Goal: Transaction & Acquisition: Purchase product/service

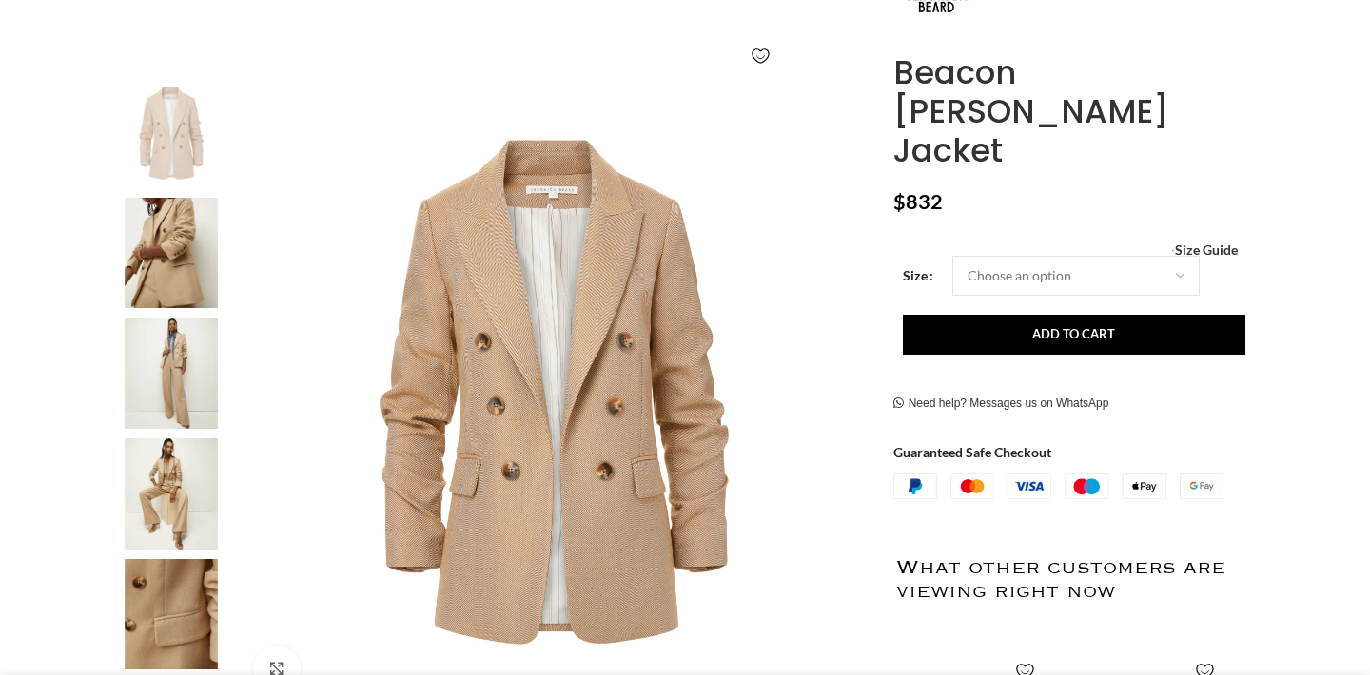
click at [170, 247] on img at bounding box center [171, 253] width 116 height 111
click at [178, 625] on img at bounding box center [171, 614] width 116 height 111
click at [176, 619] on img at bounding box center [171, 614] width 116 height 111
click at [174, 256] on img at bounding box center [171, 253] width 116 height 111
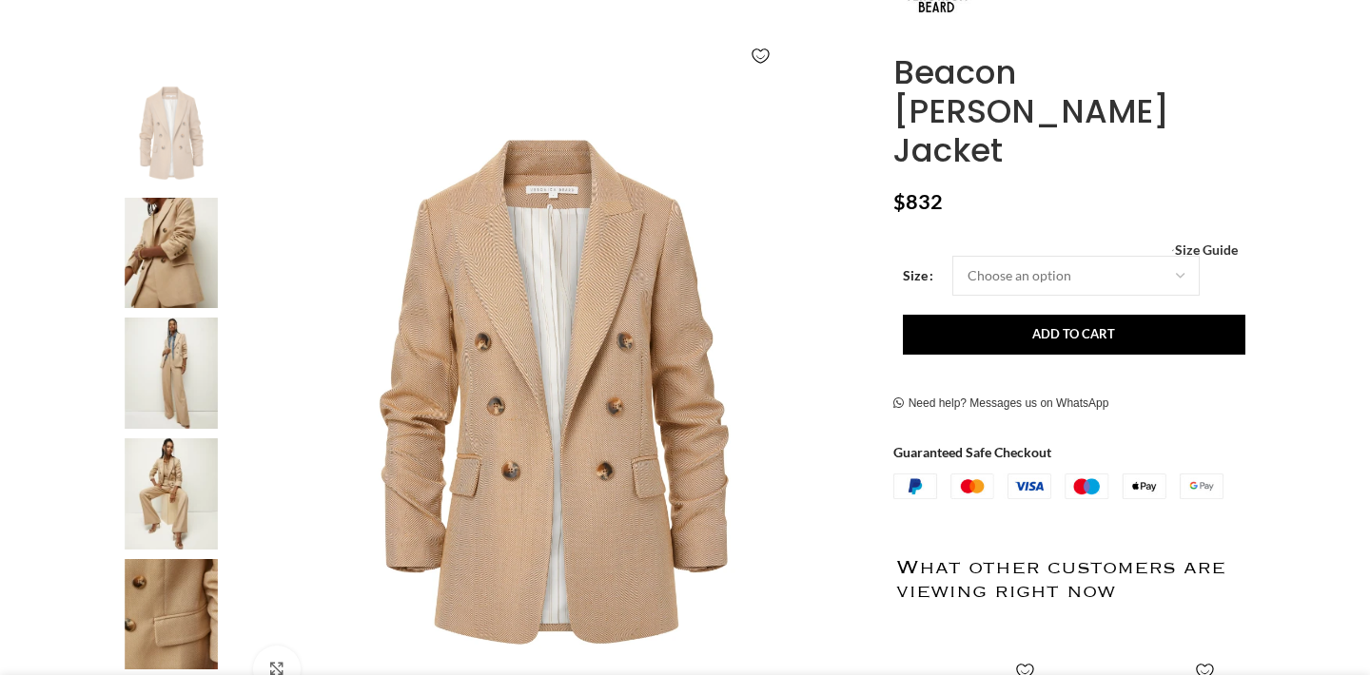
click at [174, 256] on img at bounding box center [171, 253] width 116 height 111
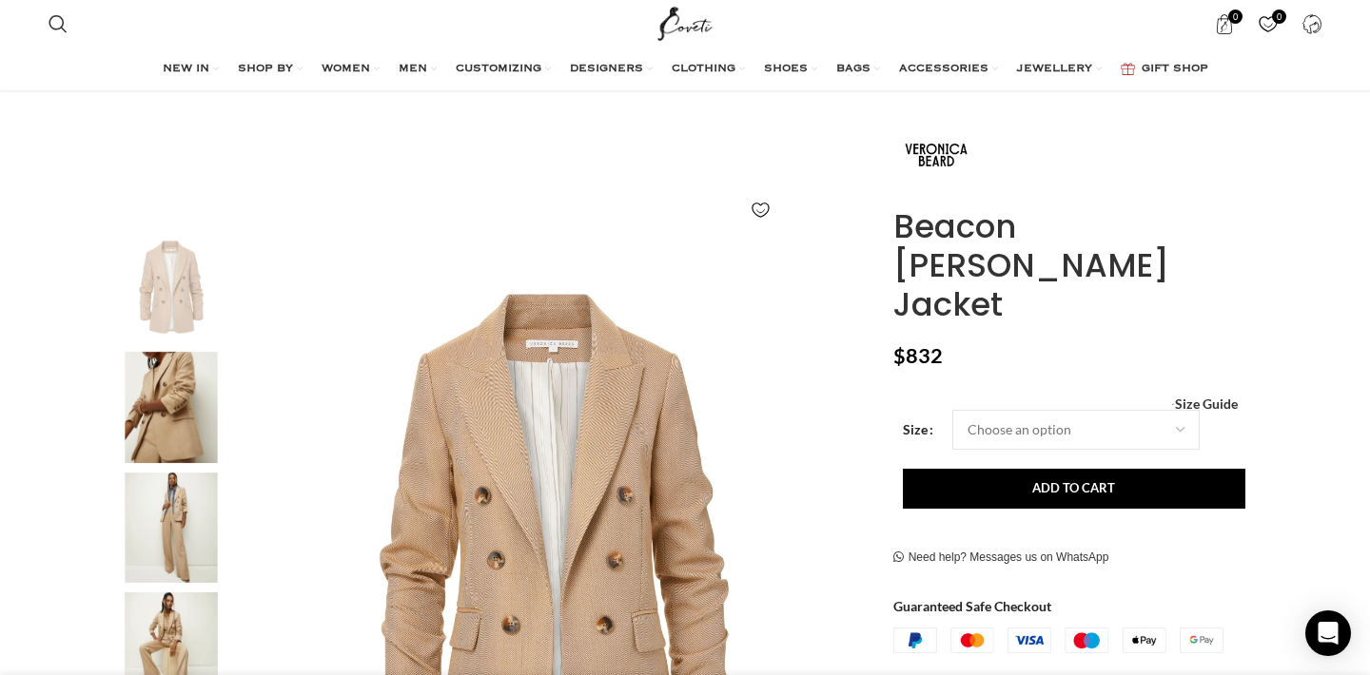
scroll to position [114, 0]
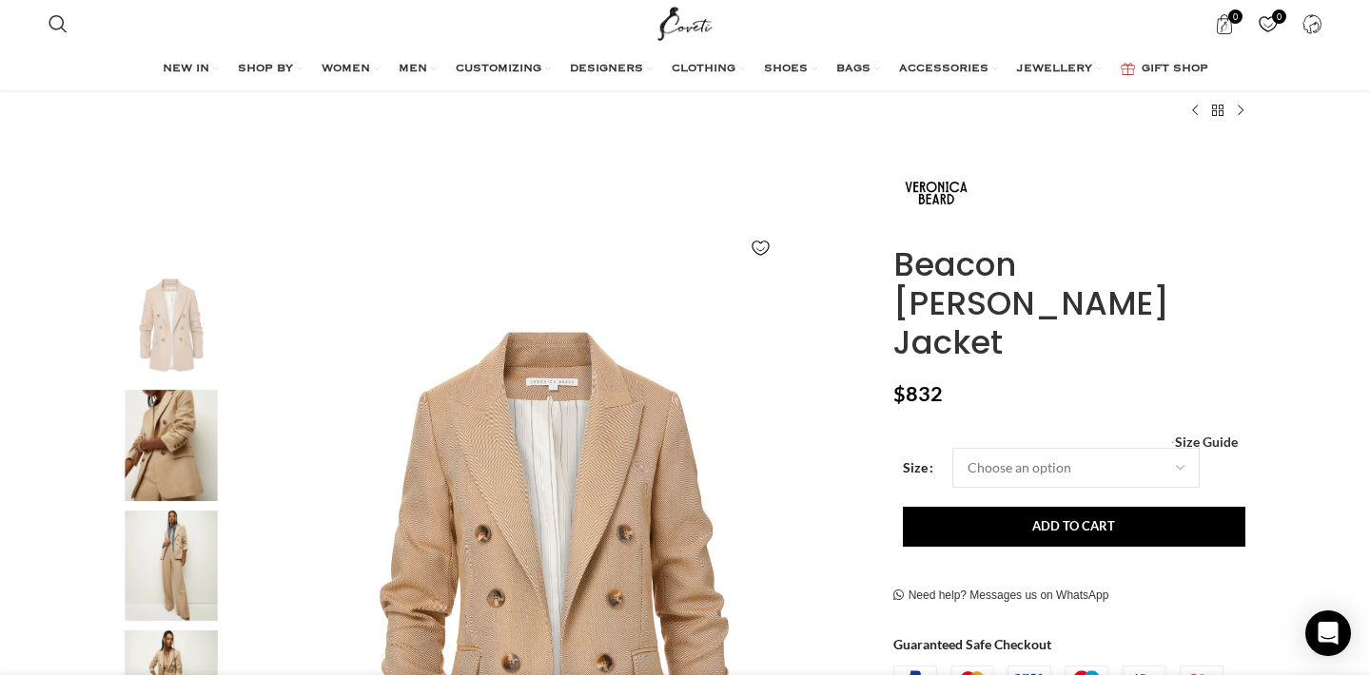
click at [175, 559] on img "3 / 7" at bounding box center [171, 566] width 116 height 111
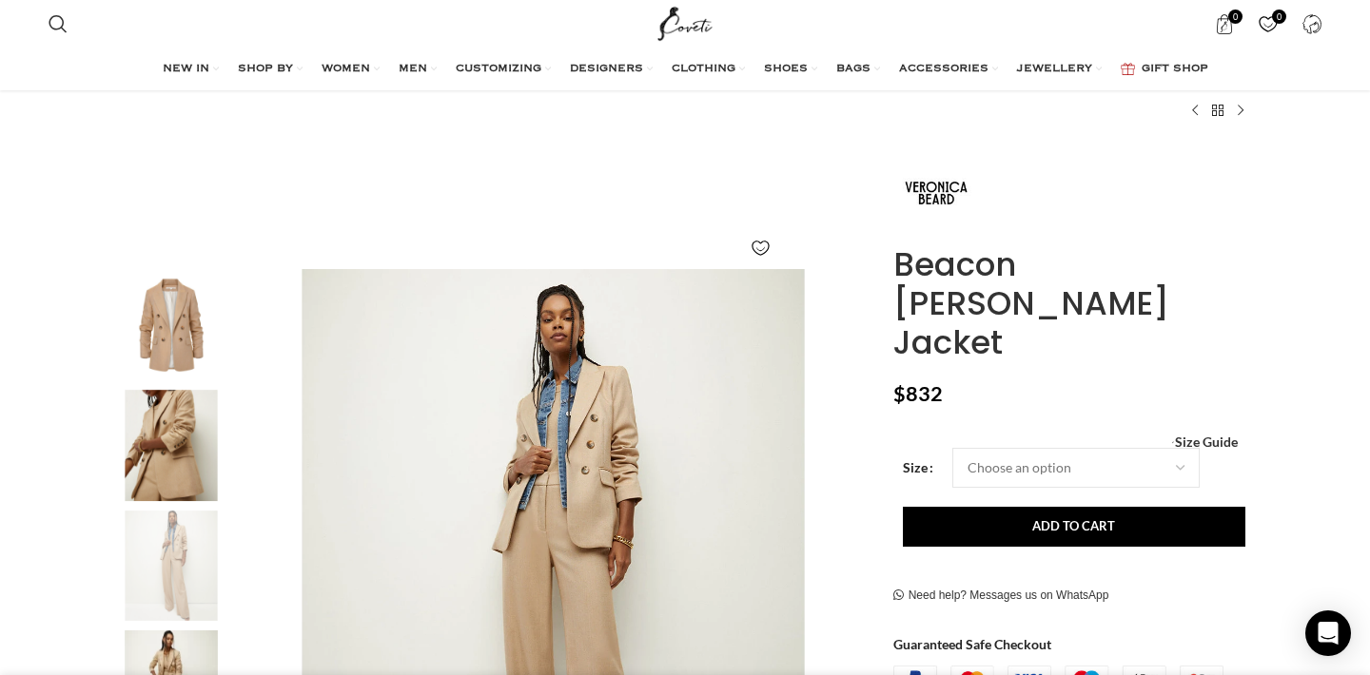
click at [159, 660] on img "4 / 7" at bounding box center [171, 686] width 116 height 111
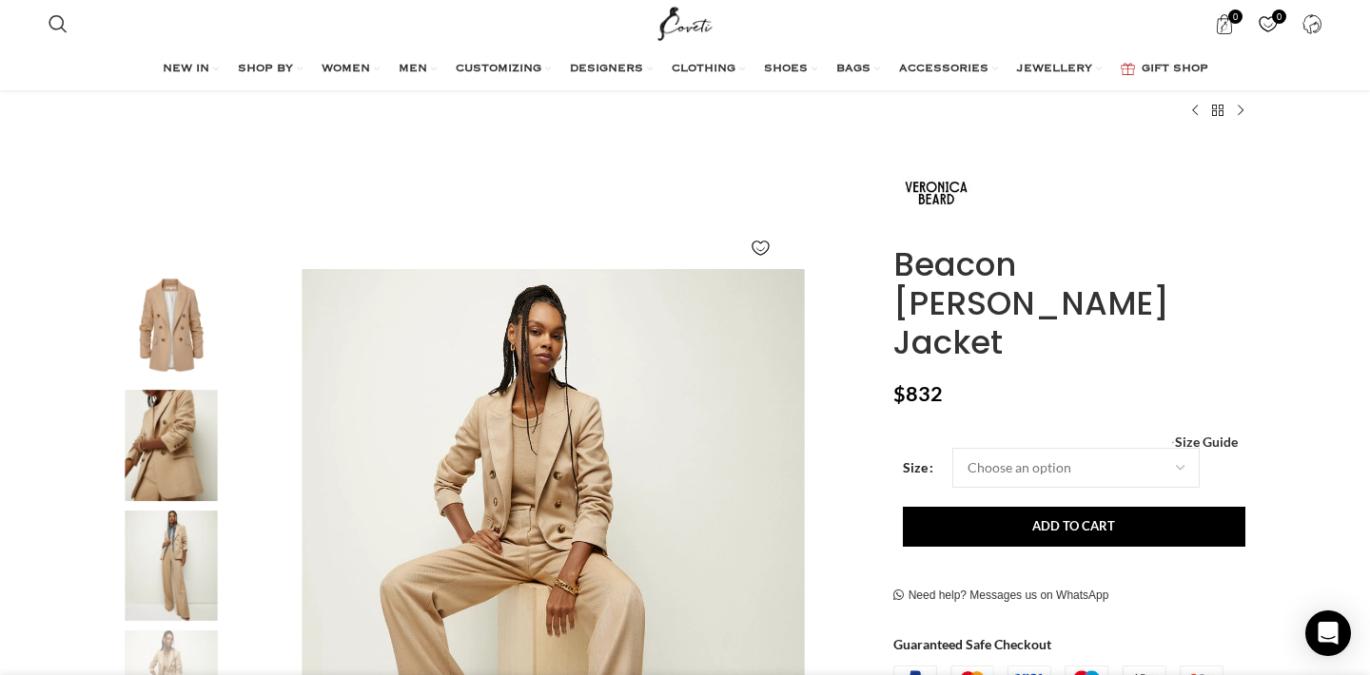
click at [174, 439] on img "2 / 7" at bounding box center [171, 445] width 116 height 111
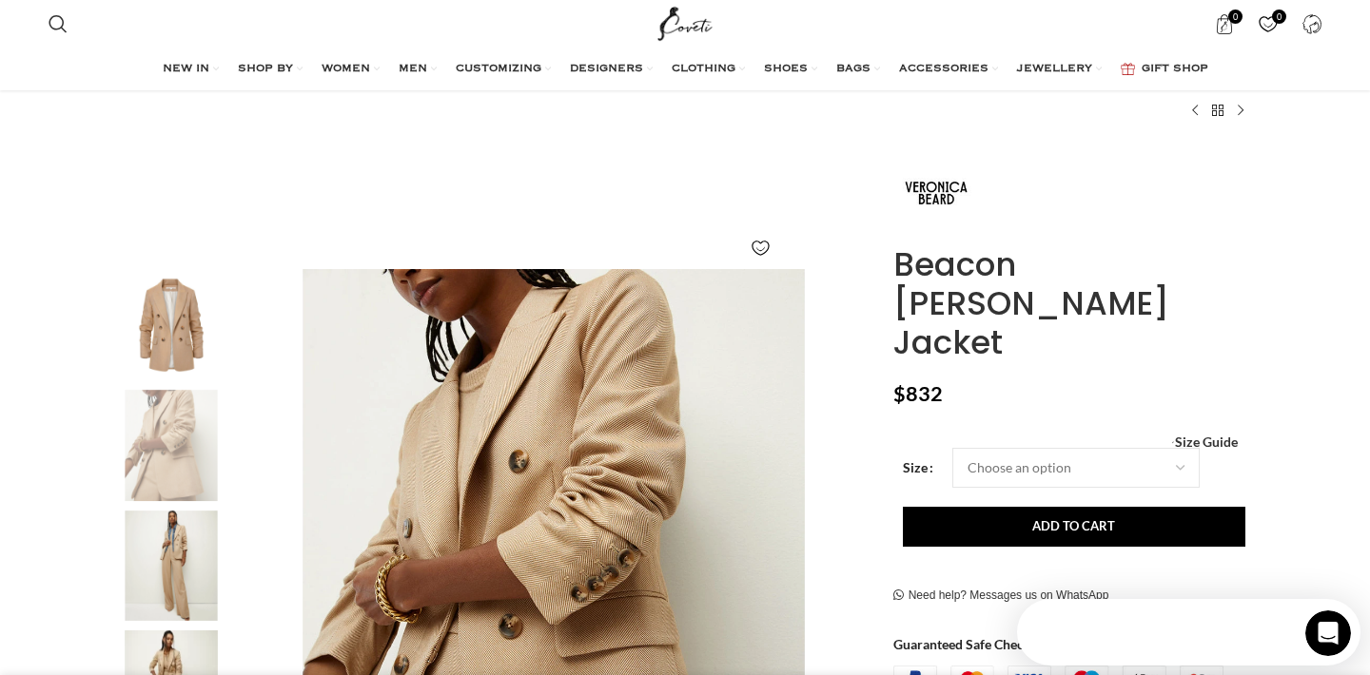
scroll to position [0, 0]
click at [496, 471] on img "2 / 7" at bounding box center [554, 584] width 631 height 631
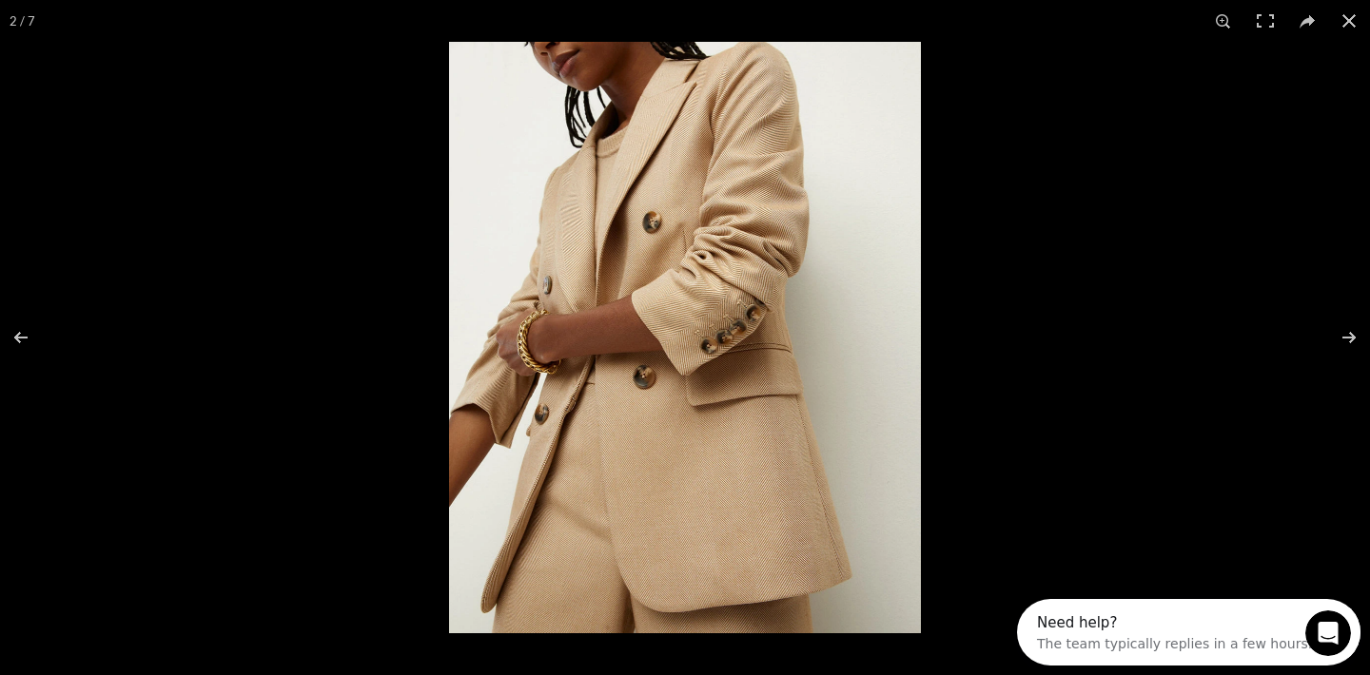
click at [693, 379] on img at bounding box center [685, 338] width 472 height 592
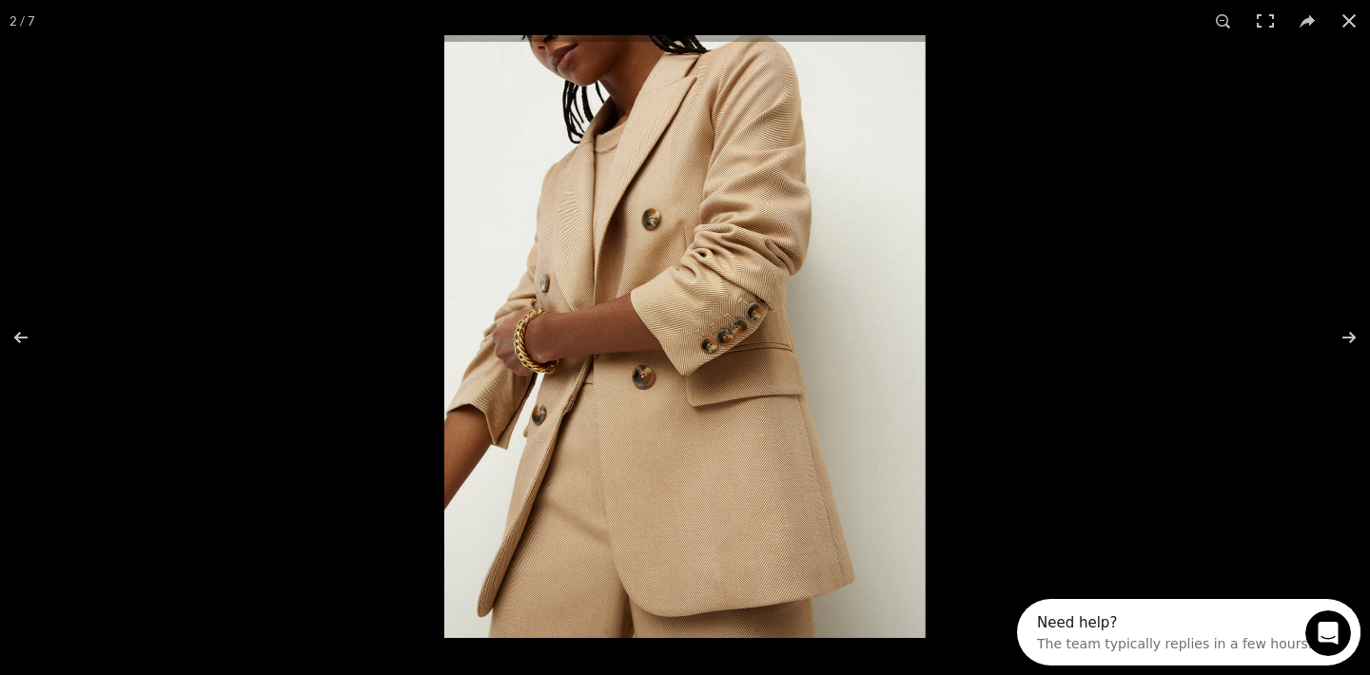
scroll to position [0, 400]
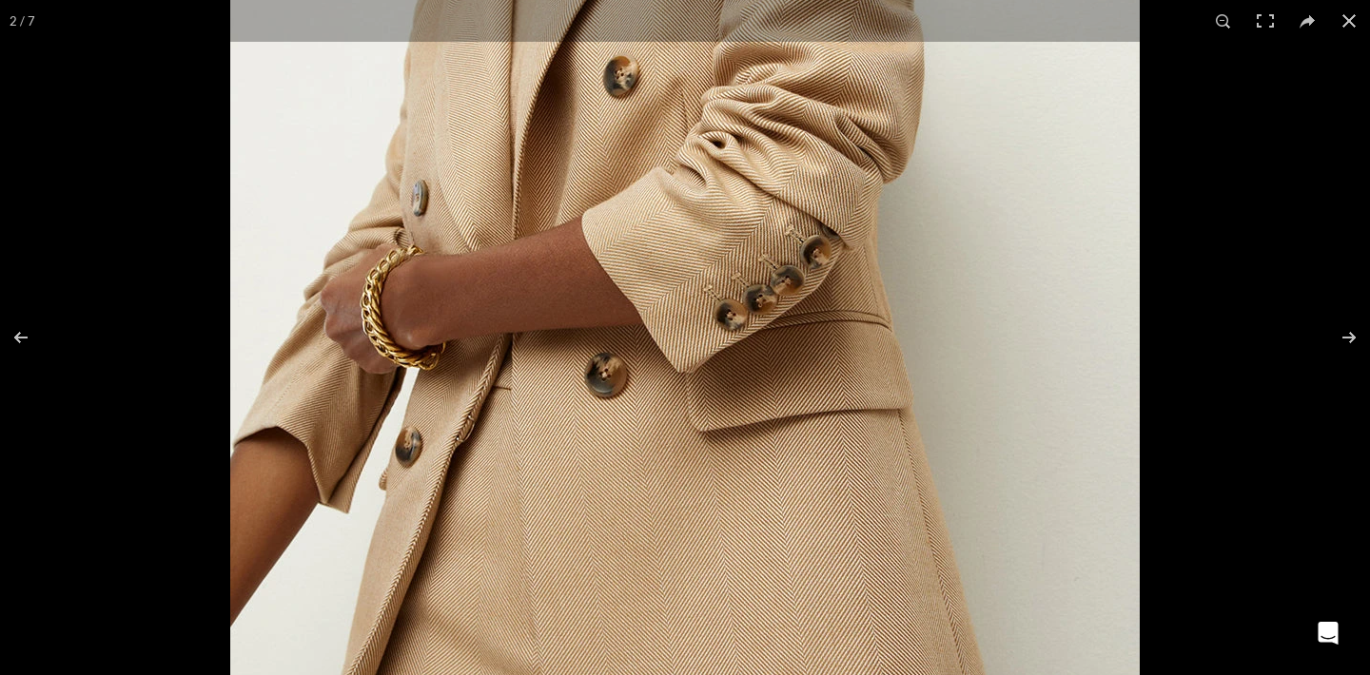
click at [705, 301] on img at bounding box center [684, 299] width 909 height 1141
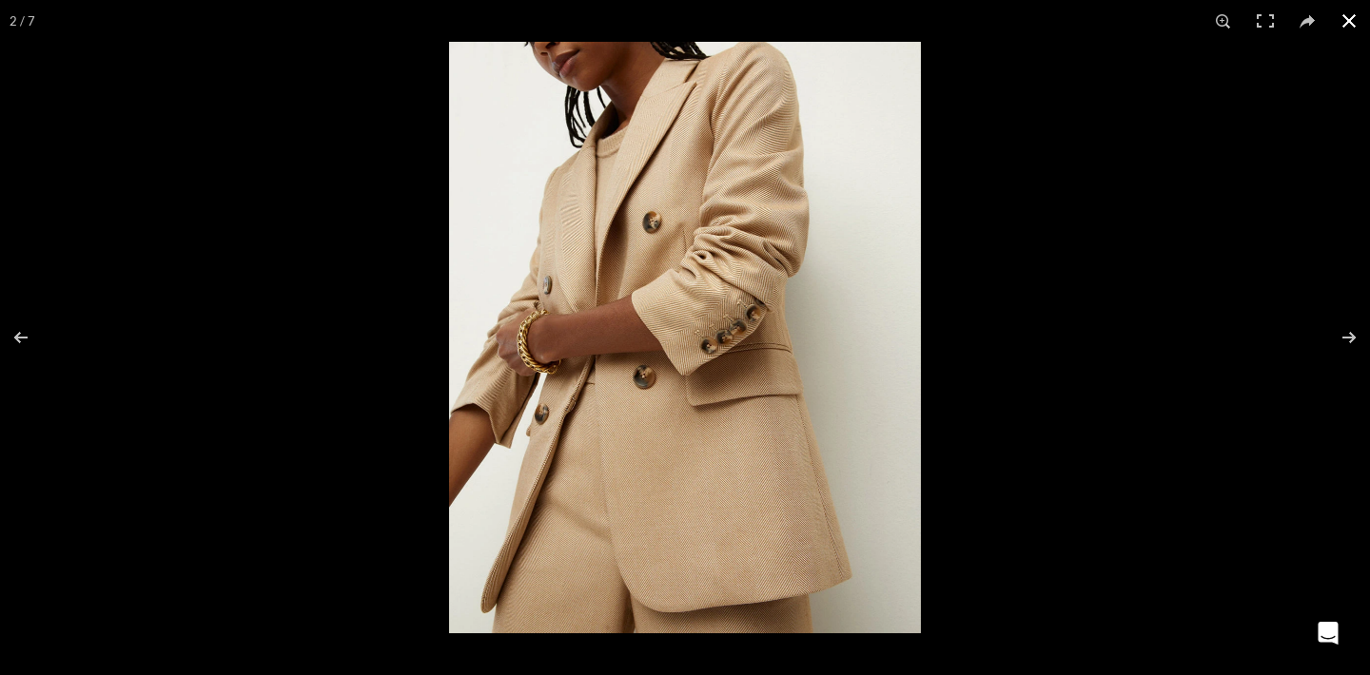
scroll to position [0, 600]
click at [1351, 331] on button at bounding box center [1336, 337] width 67 height 95
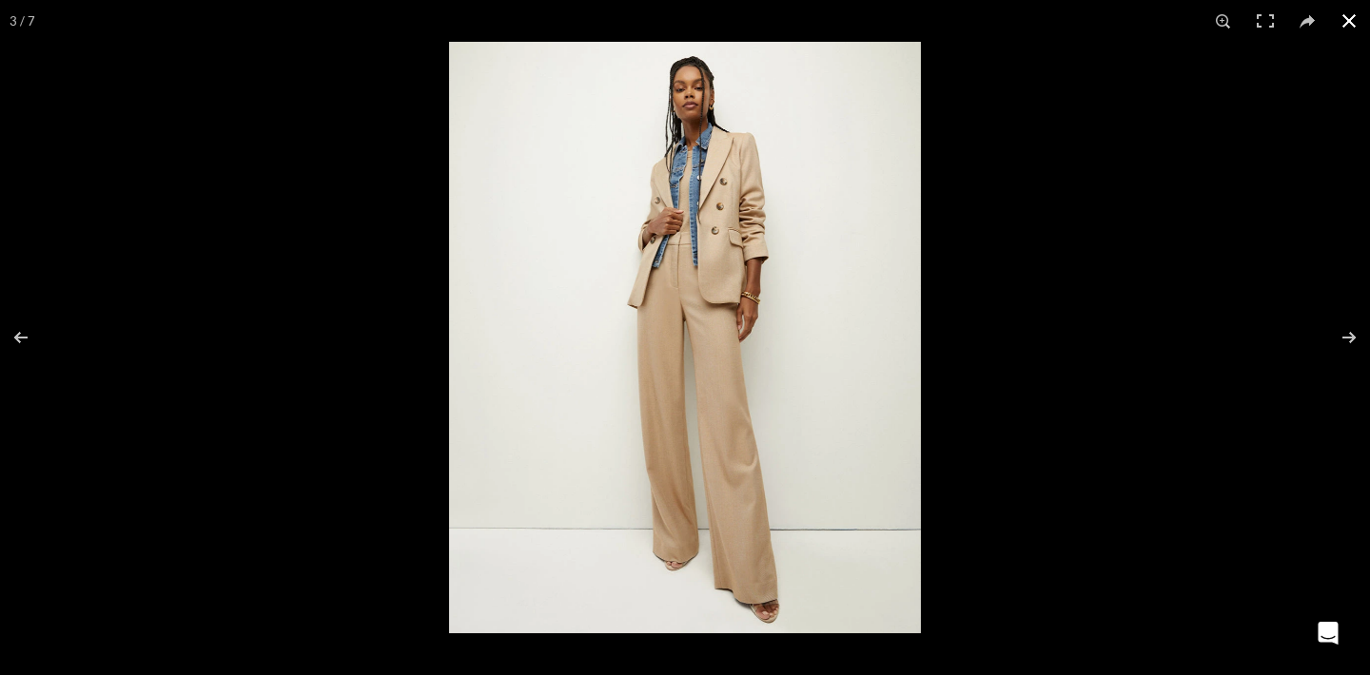
click at [1351, 18] on button at bounding box center [1349, 21] width 42 height 42
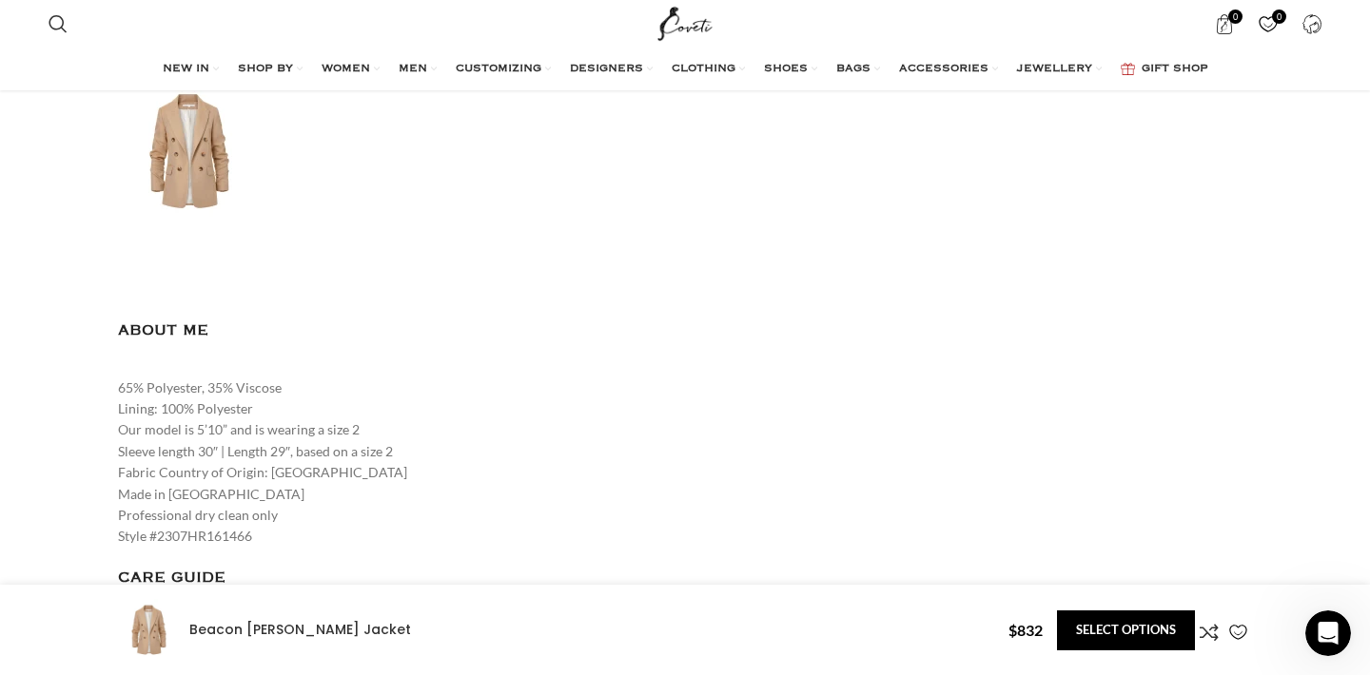
scroll to position [0, 1001]
